Goal: Task Accomplishment & Management: Use online tool/utility

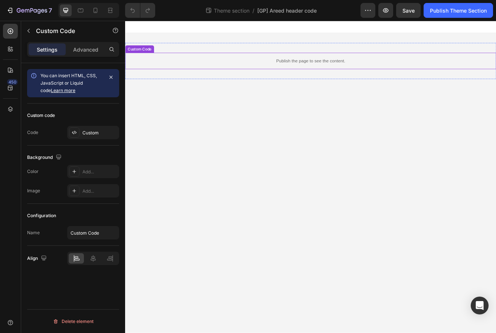
click at [286, 62] on div "Publish the page to see the content." at bounding box center [347, 69] width 445 height 20
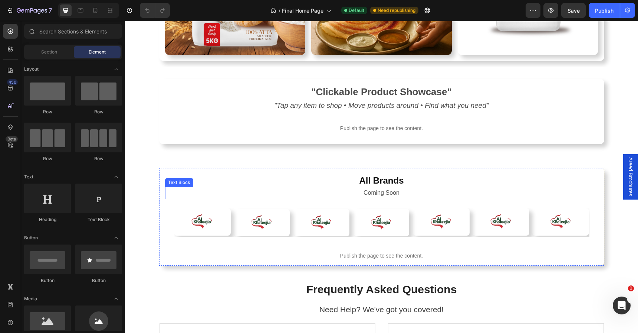
scroll to position [1360, 0]
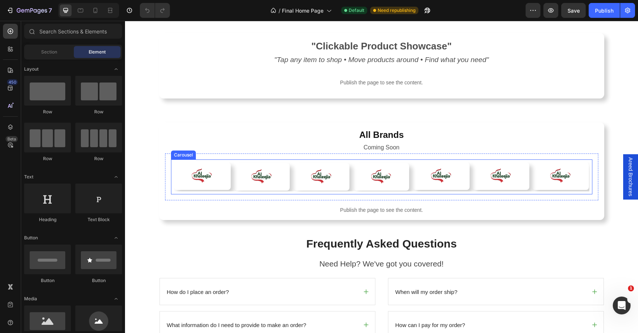
click at [348, 191] on div "Image Row Image Row Row Image Row Row Image Row Row Image Row Image Row Image R…" at bounding box center [382, 176] width 416 height 29
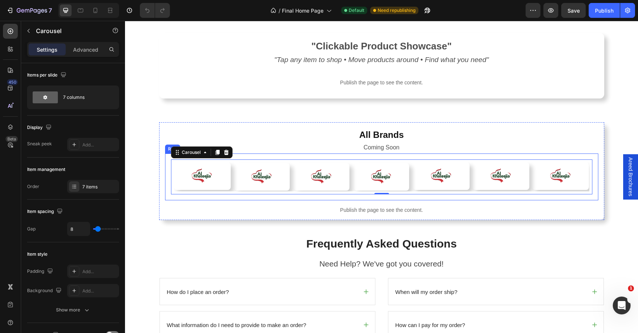
click at [349, 200] on div "Image Row Image Row Row Image Row Row Image Row Row Image Row Image Row Image R…" at bounding box center [381, 176] width 433 height 47
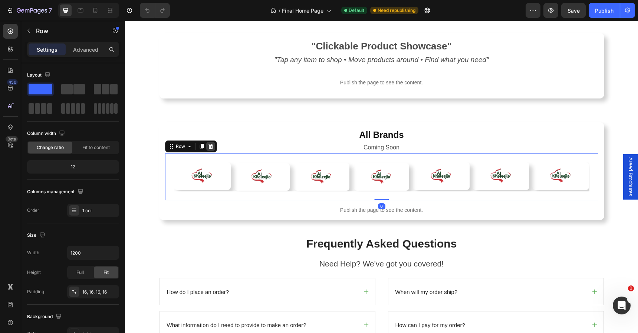
click at [208, 149] on icon at bounding box center [211, 146] width 6 height 6
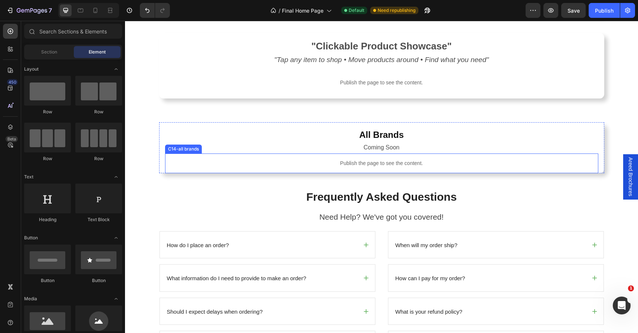
click at [358, 167] on p "Publish the page to see the content." at bounding box center [381, 163] width 433 height 8
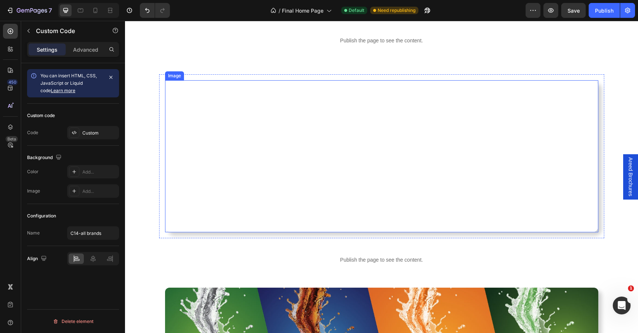
scroll to position [495, 0]
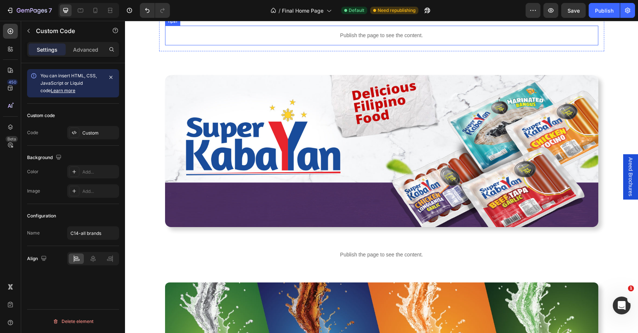
click at [377, 39] on p "Publish the page to see the content." at bounding box center [381, 36] width 433 height 8
click at [90, 128] on div "Custom" at bounding box center [93, 132] width 52 height 13
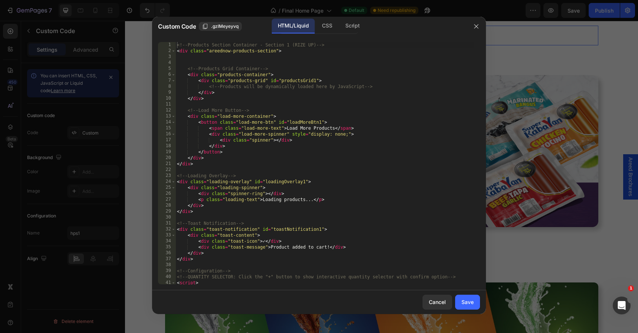
click at [349, 103] on div "<!-- Products Section Container - Section 1 (RIZE UP) --> < div class = "areedn…" at bounding box center [325, 169] width 299 height 254
click at [347, 30] on div "Script" at bounding box center [353, 26] width 26 height 15
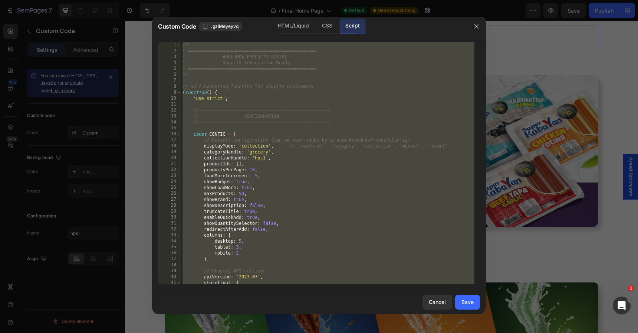
type textarea "* } */"
click at [332, 82] on div "/** * ================================================ * AREEDNOW PRODUCTS SCRI…" at bounding box center [328, 169] width 294 height 254
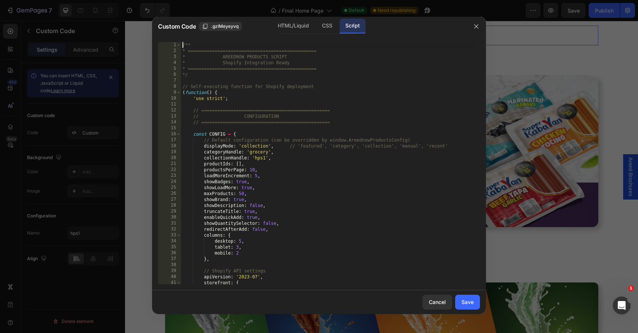
type textarea "* } */"
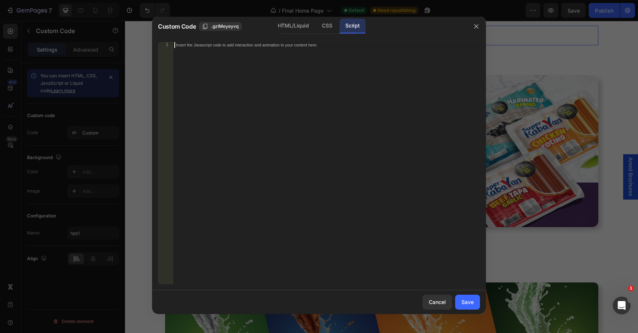
paste textarea "*/"
type textarea "*/"
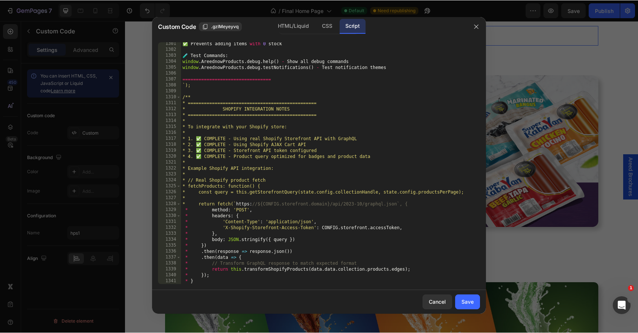
scroll to position [8178, 0]
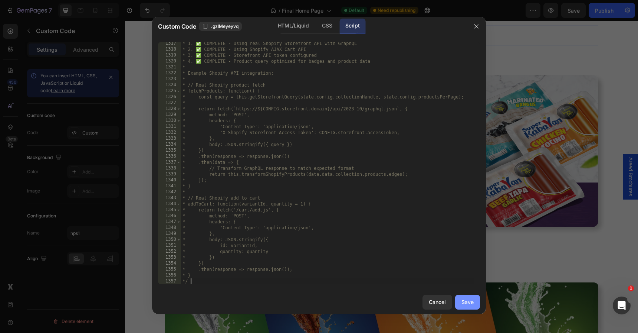
click at [475, 303] on button "Save" at bounding box center [467, 301] width 25 height 15
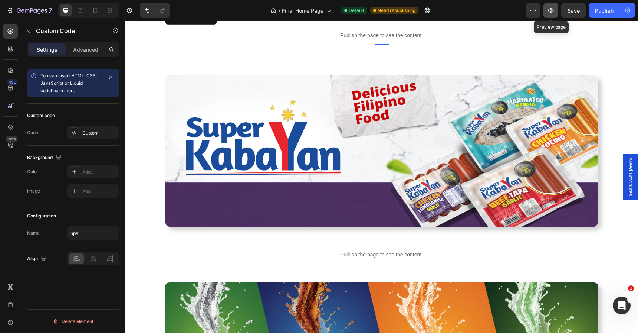
click at [553, 11] on icon "button" at bounding box center [551, 10] width 6 height 4
drag, startPoint x: 606, startPoint y: 9, endPoint x: 576, endPoint y: 14, distance: 30.5
click at [606, 9] on div "Publish" at bounding box center [604, 11] width 19 height 8
